Goal: Information Seeking & Learning: Find specific page/section

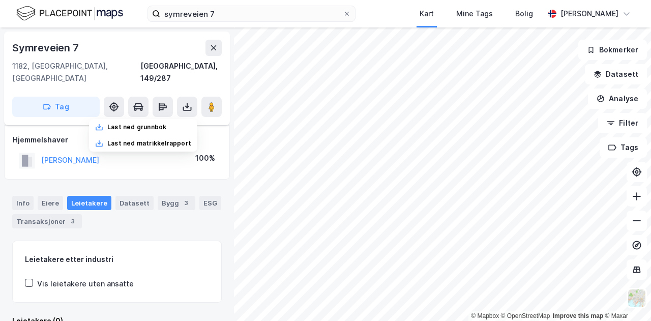
scroll to position [9, 0]
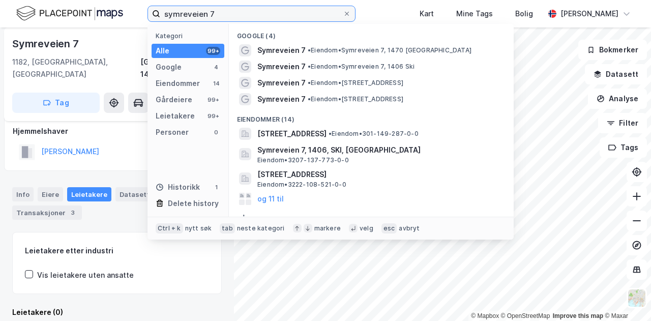
drag, startPoint x: 232, startPoint y: 13, endPoint x: 129, endPoint y: 11, distance: 103.2
click at [129, 11] on div "symreveien 7 Kategori Alle 99+ Google 4 Eiendommer 14 Gårdeiere 99+ Leietakere …" at bounding box center [325, 13] width 651 height 27
paste input "Myrens verksted [STREET_ADDRESS]"
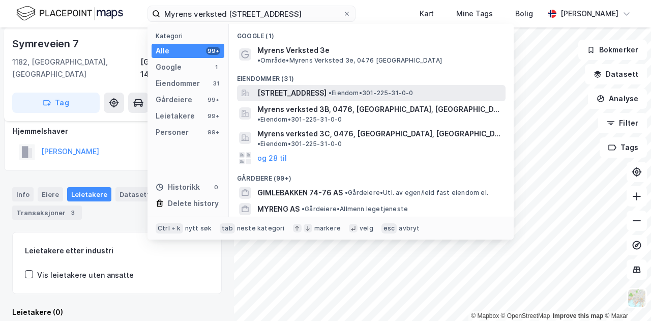
click at [325, 87] on span "[STREET_ADDRESS]" at bounding box center [291, 93] width 69 height 12
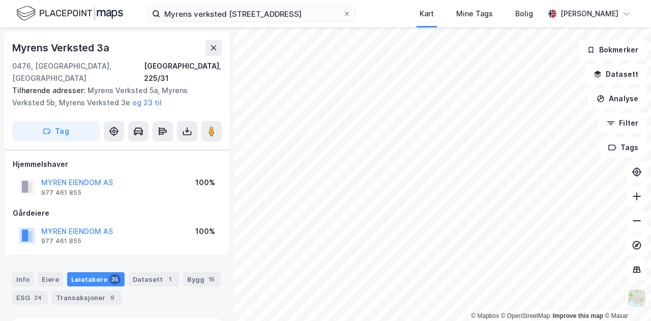
scroll to position [9, 0]
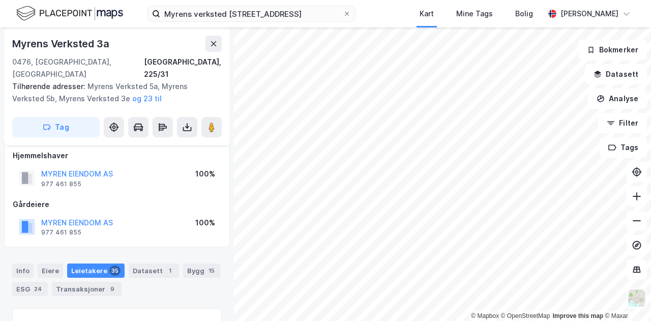
click at [95, 263] on div "Leietakere 35" at bounding box center [95, 270] width 57 height 14
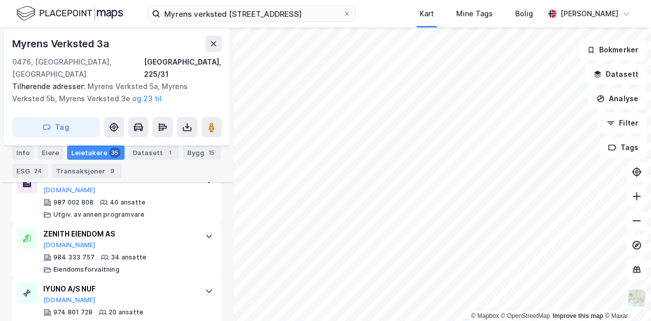
scroll to position [576, 0]
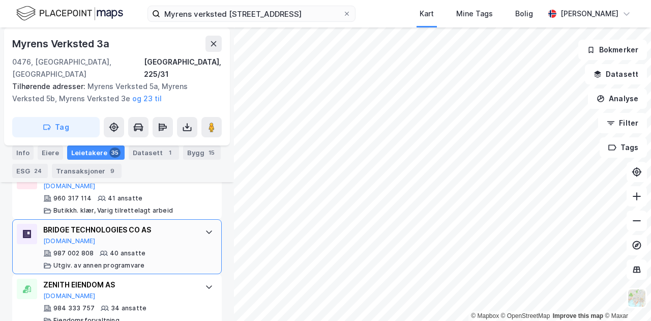
click at [205, 228] on icon at bounding box center [209, 232] width 8 height 8
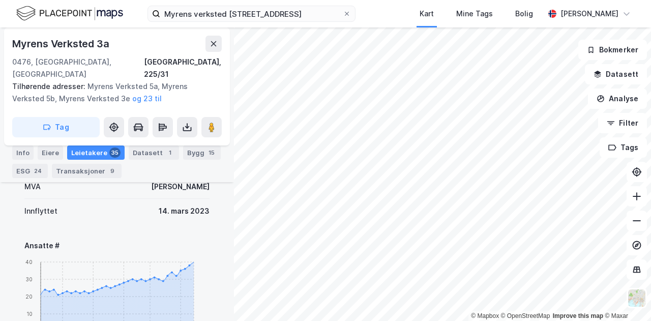
scroll to position [678, 0]
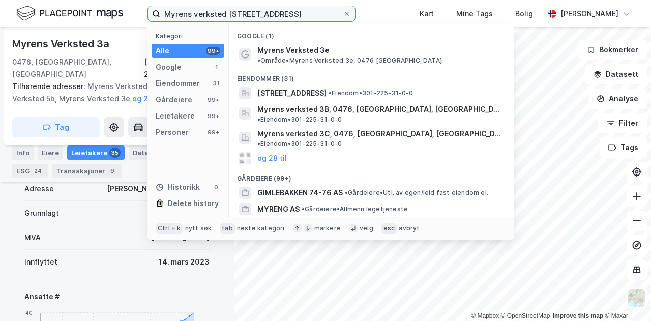
drag, startPoint x: 298, startPoint y: 11, endPoint x: 103, endPoint y: 12, distance: 195.2
click at [103, 12] on div "Myrens verksted 3 E, 0476 [GEOGRAPHIC_DATA] Kategori Alle 99+ Google 1 Eiendomm…" at bounding box center [325, 13] width 651 height 27
drag, startPoint x: 175, startPoint y: 12, endPoint x: 170, endPoint y: 15, distance: 5.9
paste input "Innspurten 15, 0663"
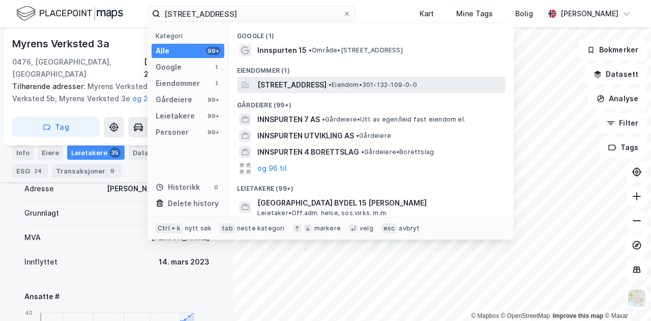
click at [284, 78] on div "[STREET_ADDRESS] • Eiendom • 301-132-109-0-0" at bounding box center [371, 85] width 268 height 16
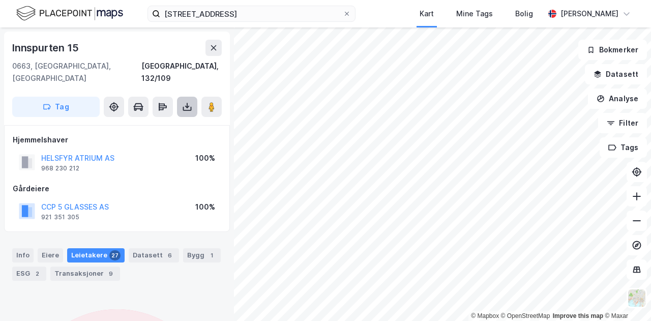
click at [187, 102] on icon at bounding box center [187, 107] width 10 height 10
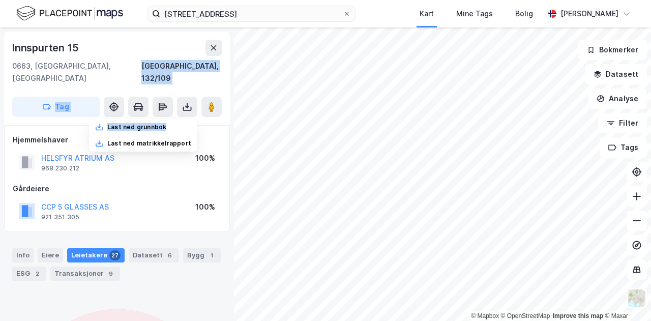
drag, startPoint x: 169, startPoint y: 109, endPoint x: 175, endPoint y: 59, distance: 50.2
click at [175, 59] on div "[STREET_ADDRESS], 132/109 Tag Last ned grunnbok Last ned matrikkelrapport" at bounding box center [117, 79] width 226 height 94
click at [135, 60] on div "[GEOGRAPHIC_DATA], 132/109" at bounding box center [116, 72] width 209 height 24
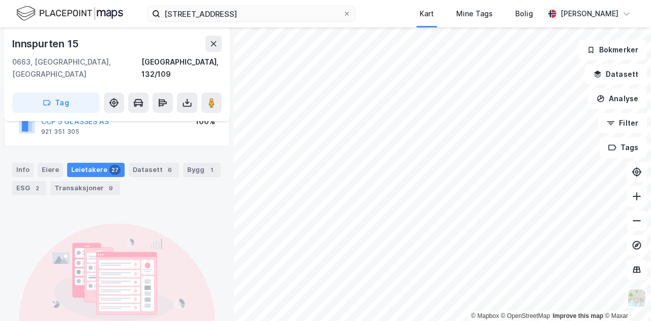
scroll to position [104, 0]
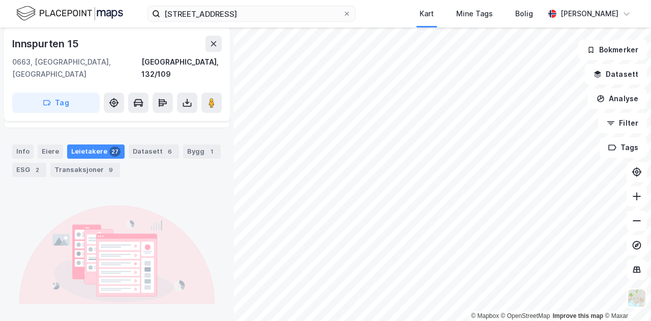
click at [95, 144] on div "Leietakere 27" at bounding box center [95, 151] width 57 height 14
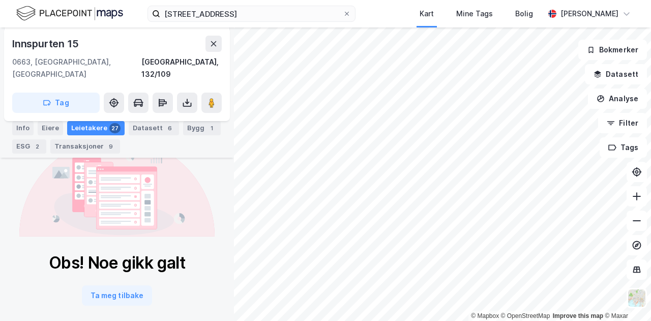
scroll to position [0, 0]
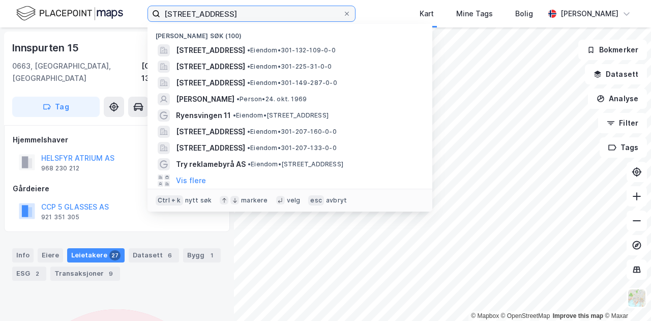
drag, startPoint x: 276, startPoint y: 13, endPoint x: 129, endPoint y: 17, distance: 146.5
click at [129, 17] on div "[STREET_ADDRESS] Nylige søk (100) [STREET_ADDRESS] • Eiendom • 301-132-109-0-0 …" at bounding box center [325, 13] width 651 height 27
paste input "[STREET_ADDRESS]"
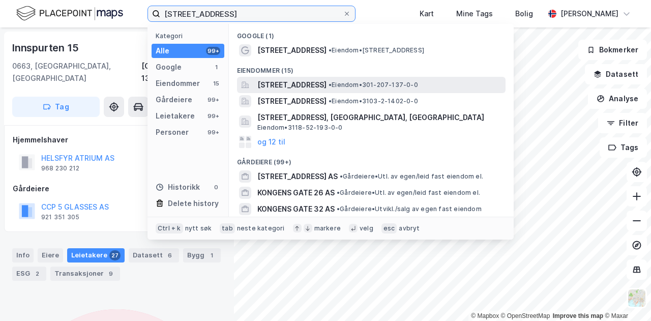
type input "[STREET_ADDRESS]"
click at [292, 83] on span "[STREET_ADDRESS]" at bounding box center [291, 85] width 69 height 12
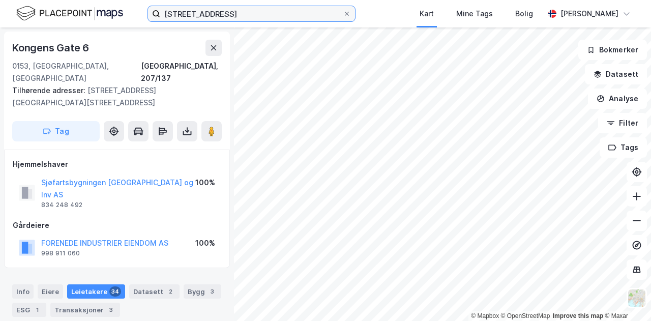
click at [223, 7] on input "[STREET_ADDRESS]" at bounding box center [251, 13] width 182 height 15
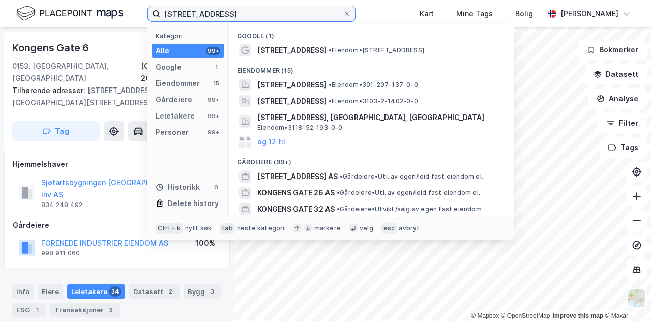
drag, startPoint x: 235, startPoint y: 14, endPoint x: 158, endPoint y: 14, distance: 76.8
click at [158, 14] on label "[STREET_ADDRESS]" at bounding box center [251, 14] width 208 height 16
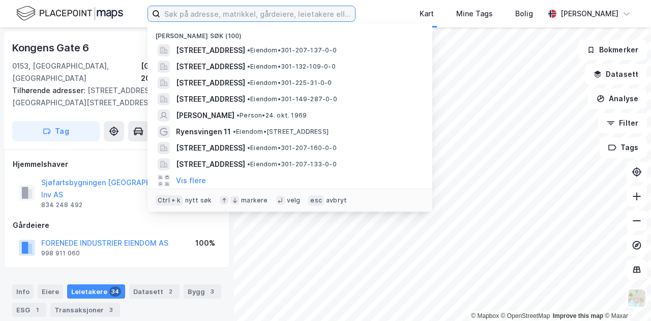
click at [174, 12] on input at bounding box center [257, 13] width 195 height 15
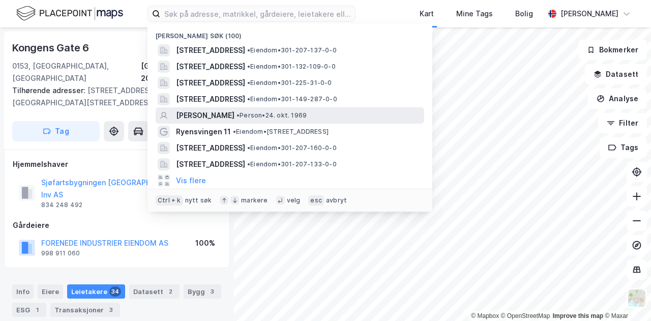
click at [206, 114] on span "[PERSON_NAME]" at bounding box center [205, 115] width 58 height 12
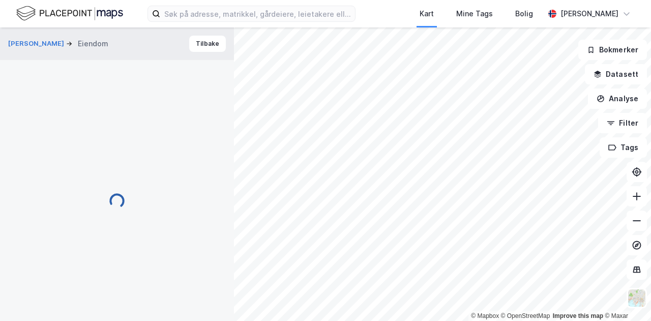
scroll to position [7, 0]
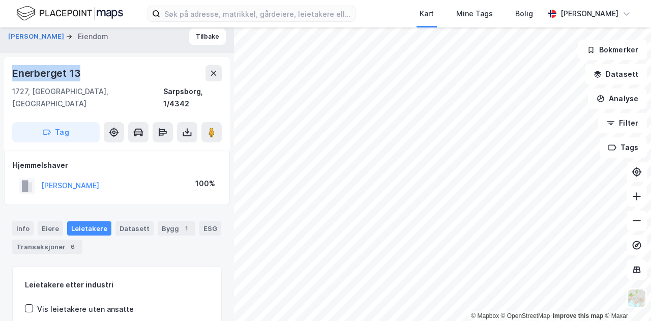
drag, startPoint x: 99, startPoint y: 68, endPoint x: 0, endPoint y: 73, distance: 99.3
click at [0, 73] on div "[PERSON_NAME] Eiendom Tilbake Enerberget 13 1727, [GEOGRAPHIC_DATA], Østfold Sa…" at bounding box center [117, 173] width 234 height 293
copy div "Enerberget 13"
click at [111, 15] on img at bounding box center [69, 14] width 107 height 18
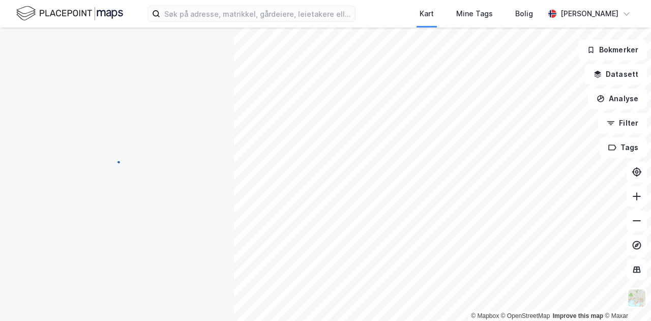
scroll to position [7, 0]
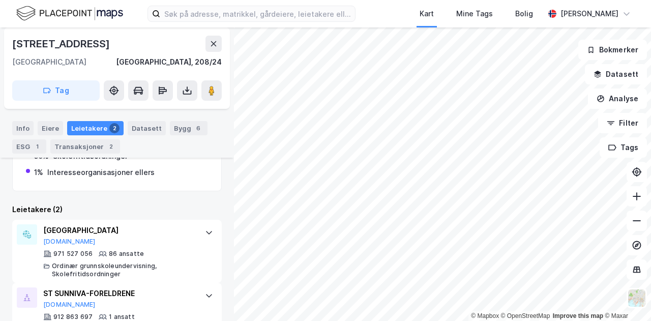
scroll to position [259, 0]
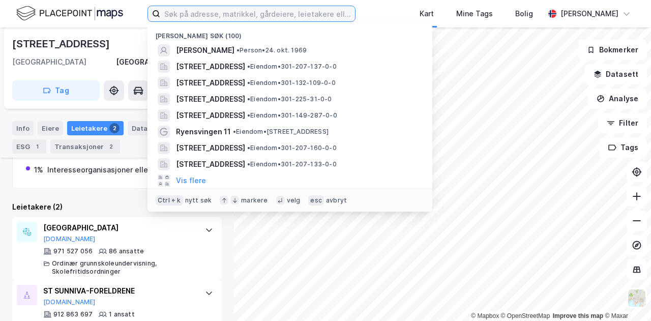
click at [313, 20] on input at bounding box center [257, 13] width 195 height 15
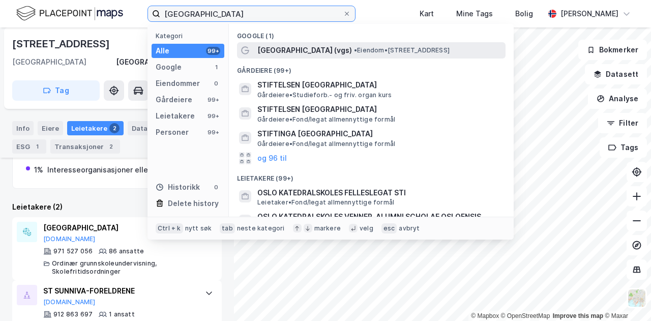
type input "[GEOGRAPHIC_DATA]"
click at [303, 50] on span "[GEOGRAPHIC_DATA] (vgs)" at bounding box center [304, 50] width 95 height 12
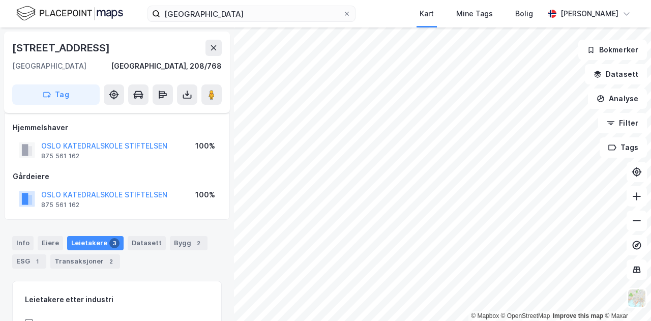
scroll to position [142, 0]
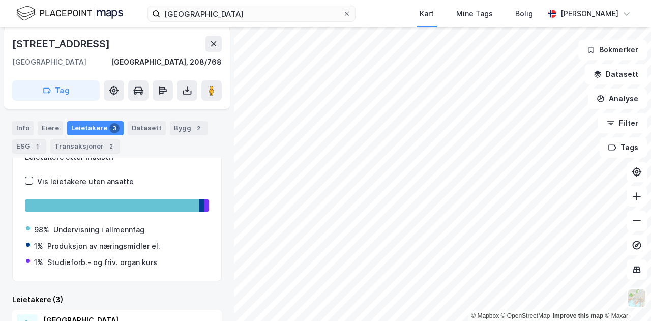
click at [395, 16] on div "[GEOGRAPHIC_DATA] [GEOGRAPHIC_DATA] Tags Bolig [PERSON_NAME]" at bounding box center [325, 13] width 651 height 27
click at [388, 12] on div "[GEOGRAPHIC_DATA] [GEOGRAPHIC_DATA] Tags Bolig [PERSON_NAME]" at bounding box center [325, 13] width 651 height 27
